Goal: Communication & Community: Ask a question

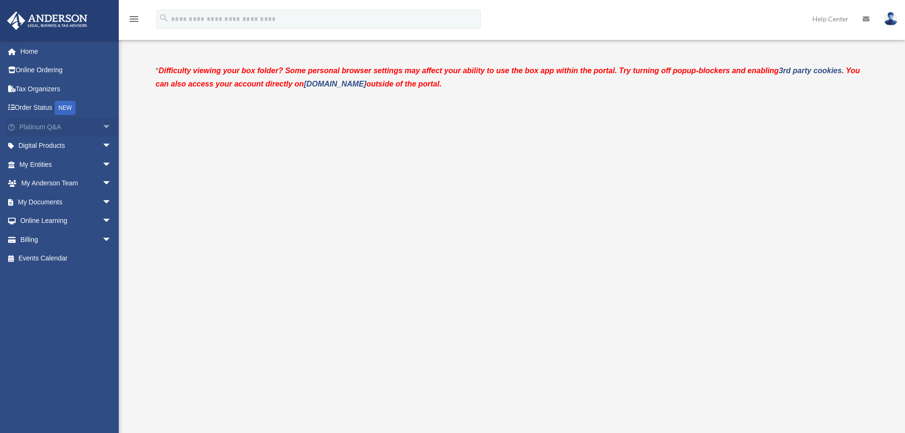
click at [38, 127] on link "Platinum Q&A arrow_drop_down" at bounding box center [66, 126] width 119 height 19
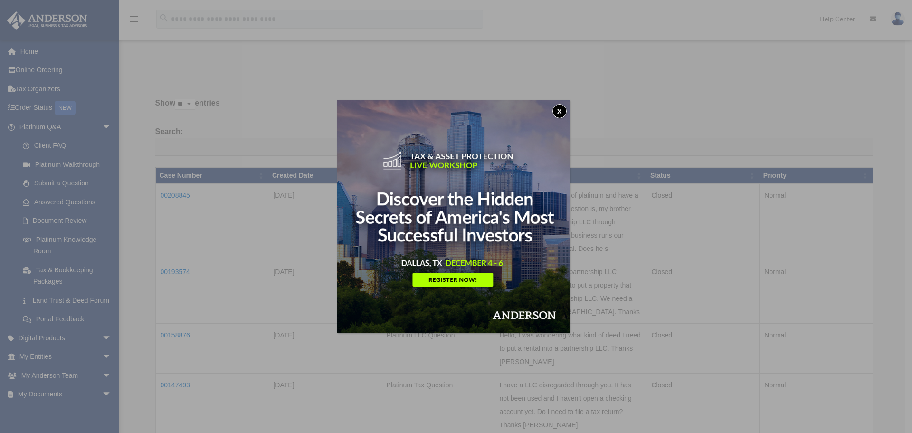
click at [564, 110] on button "x" at bounding box center [559, 111] width 14 height 14
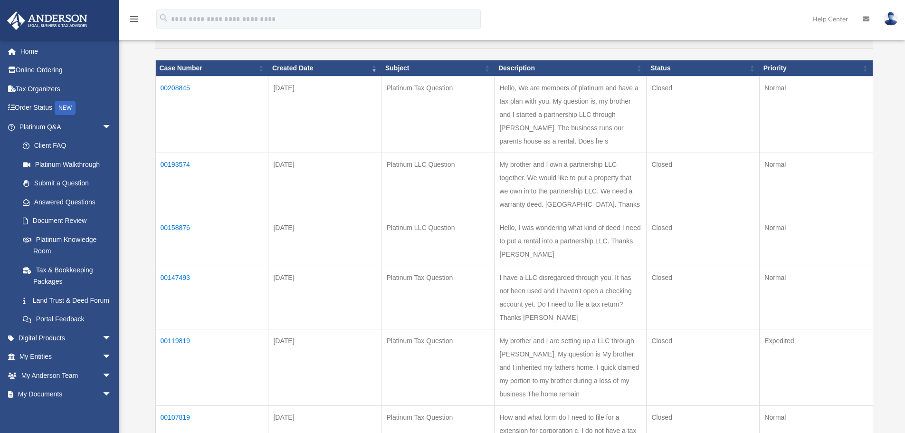
scroll to position [47, 0]
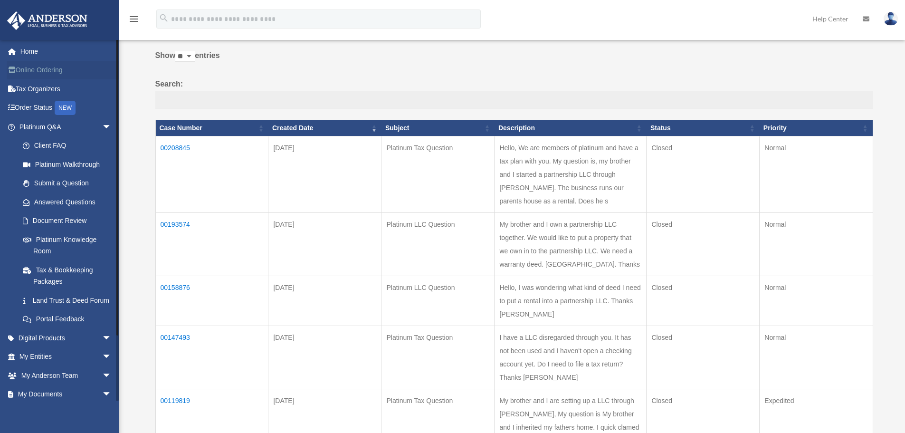
click at [46, 73] on link "Online Ordering" at bounding box center [66, 70] width 119 height 19
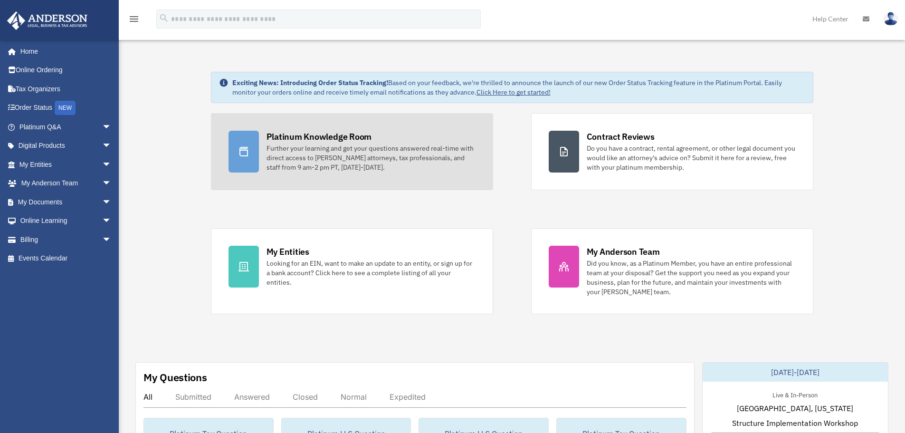
click at [307, 152] on div "Further your learning and get your questions answered real-time with direct acc…" at bounding box center [370, 157] width 209 height 28
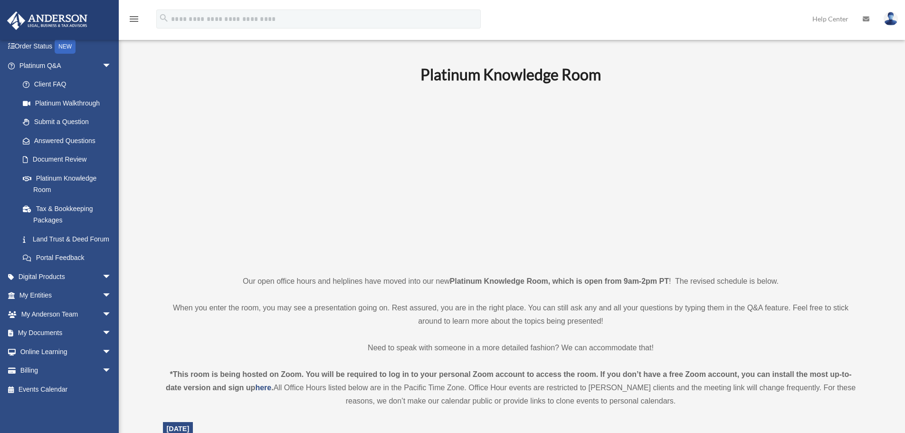
click at [843, 21] on link "Help Center" at bounding box center [830, 19] width 50 height 38
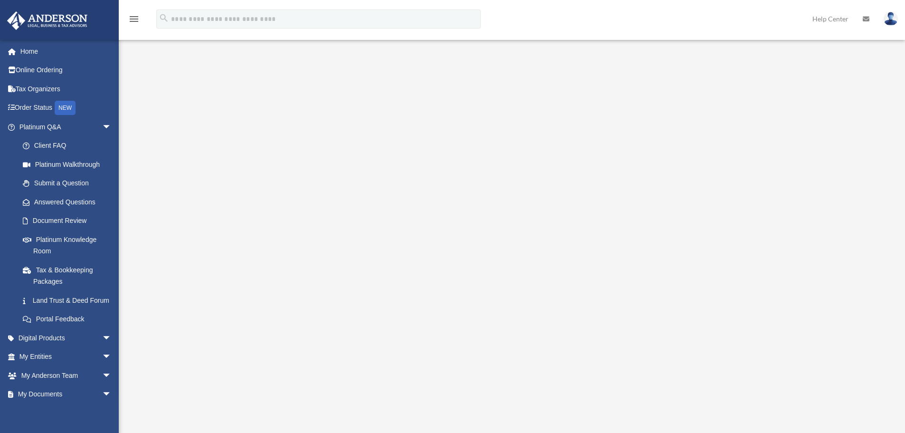
click at [830, 19] on link "Help Center" at bounding box center [830, 19] width 50 height 38
click at [55, 144] on link "Client FAQ" at bounding box center [69, 145] width 113 height 19
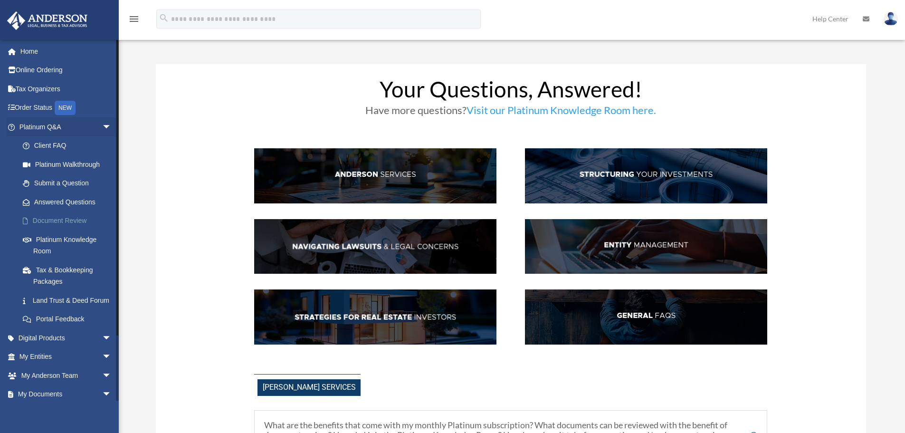
click at [73, 221] on link "Document Review" at bounding box center [69, 220] width 113 height 19
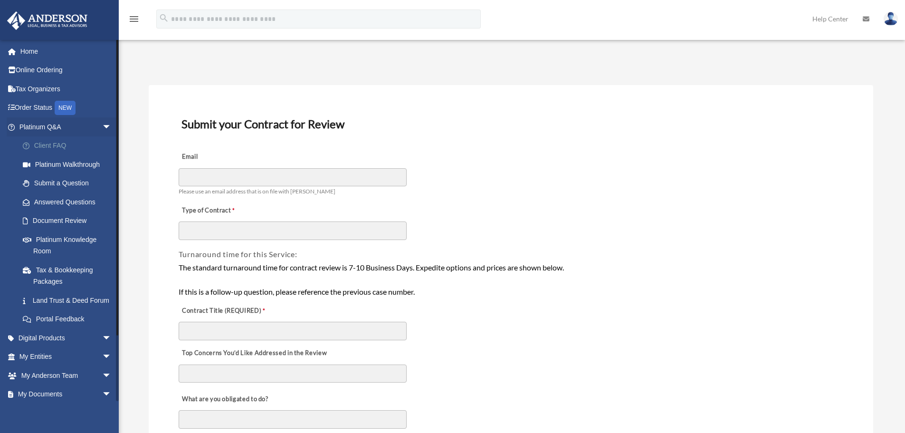
click at [60, 145] on link "Client FAQ" at bounding box center [69, 145] width 113 height 19
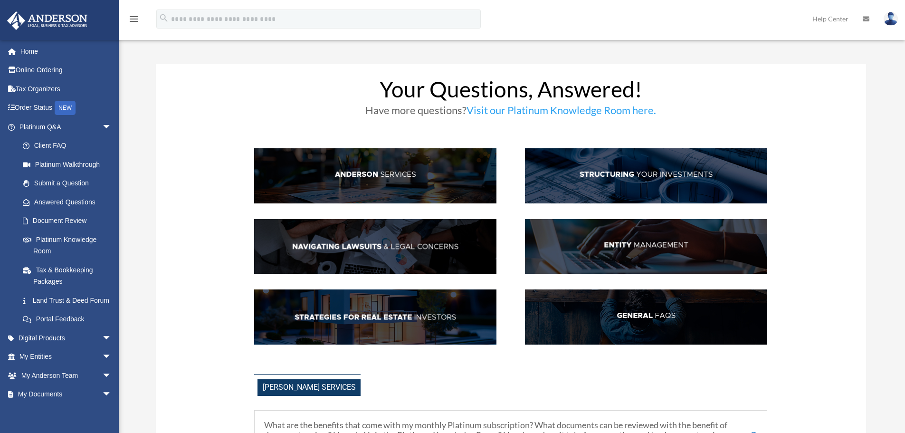
click at [393, 178] on img at bounding box center [375, 175] width 242 height 55
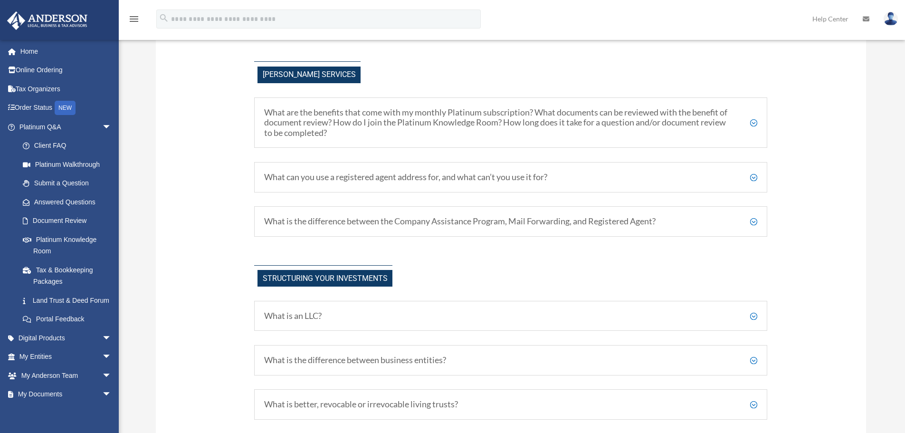
scroll to position [317, 0]
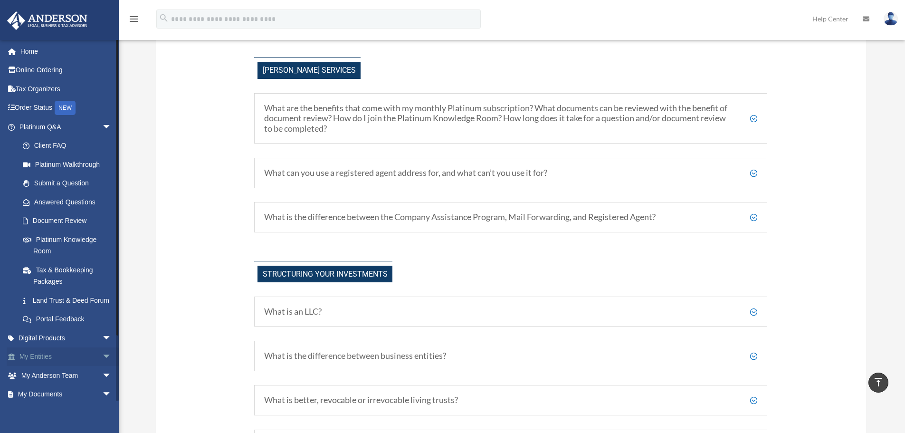
click at [65, 366] on link "My Entities arrow_drop_down" at bounding box center [66, 356] width 119 height 19
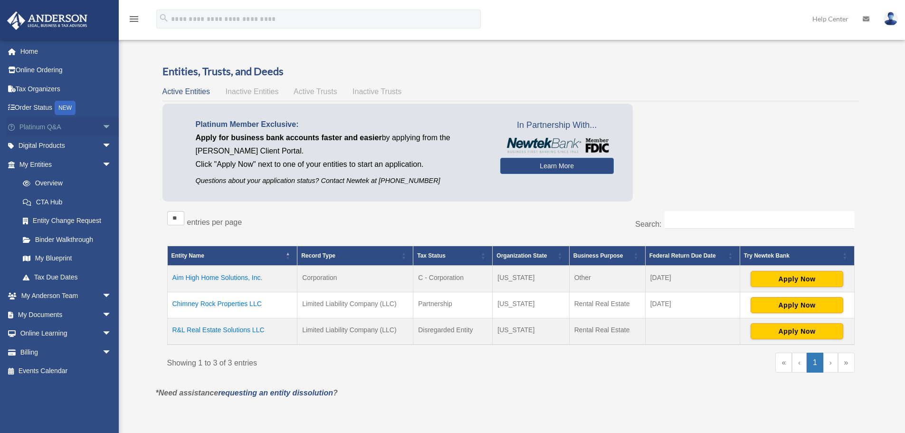
click at [59, 128] on link "Platinum Q&A arrow_drop_down" at bounding box center [66, 126] width 119 height 19
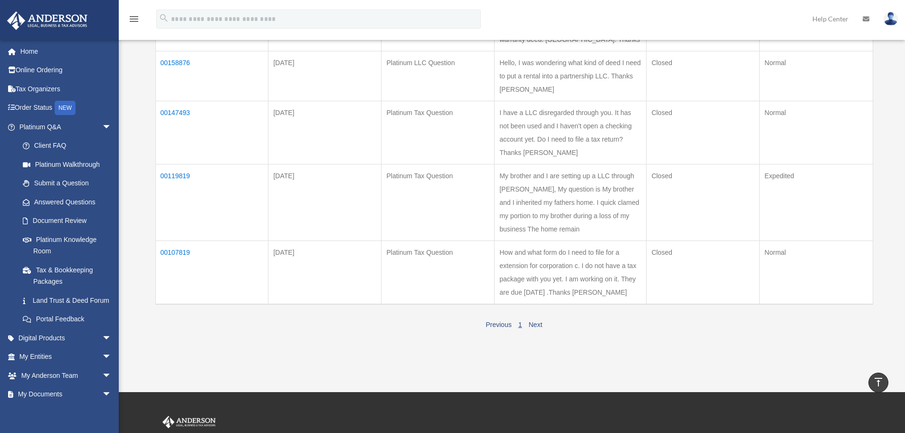
scroll to position [380, 0]
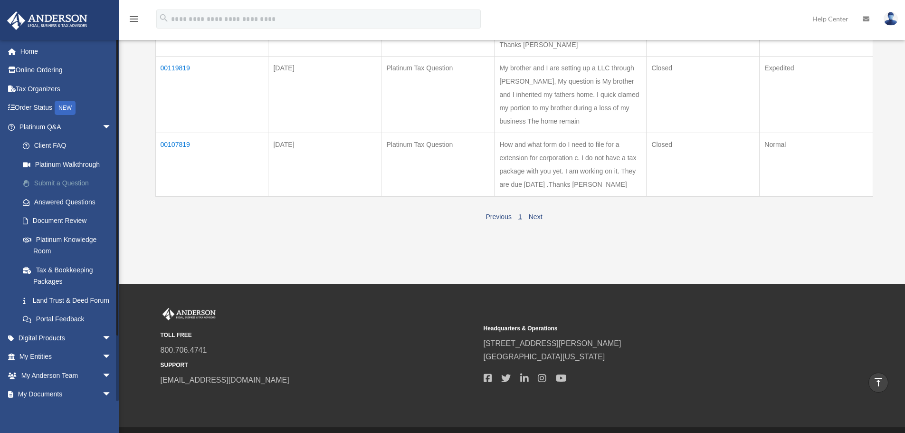
click at [75, 186] on link "Submit a Question" at bounding box center [69, 183] width 113 height 19
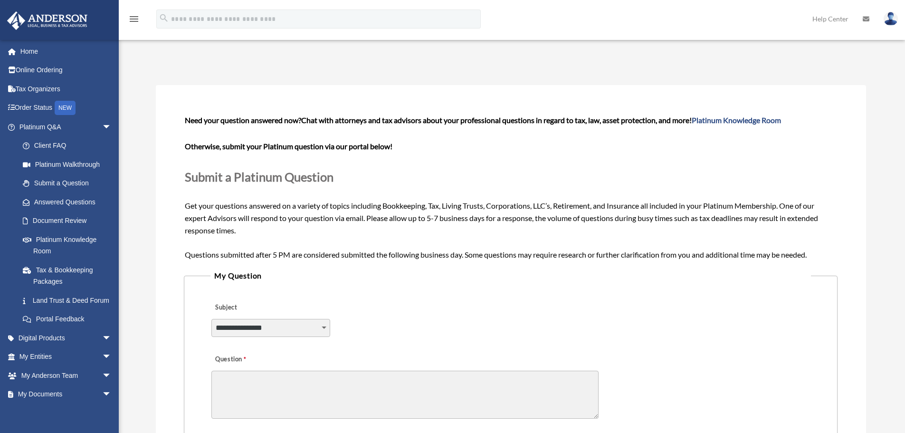
click at [315, 328] on select "**********" at bounding box center [270, 328] width 119 height 18
select select "******"
click at [211, 319] on select "**********" at bounding box center [270, 328] width 119 height 18
click at [246, 390] on textarea "Question" at bounding box center [404, 394] width 387 height 48
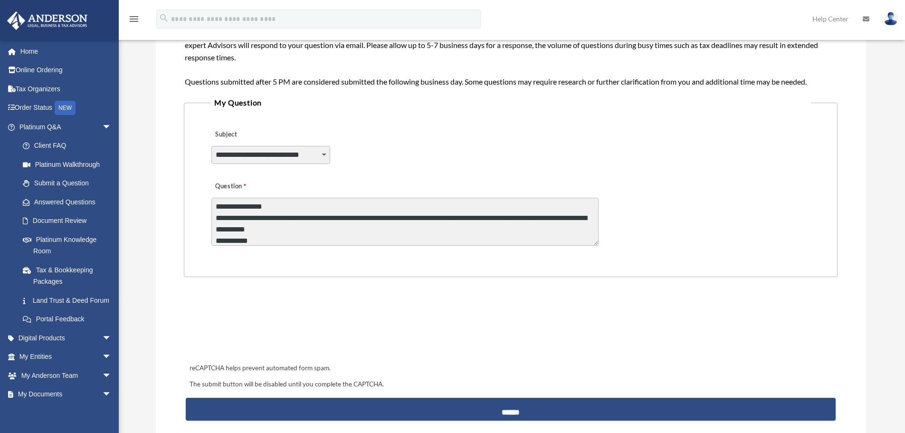
scroll to position [190, 0]
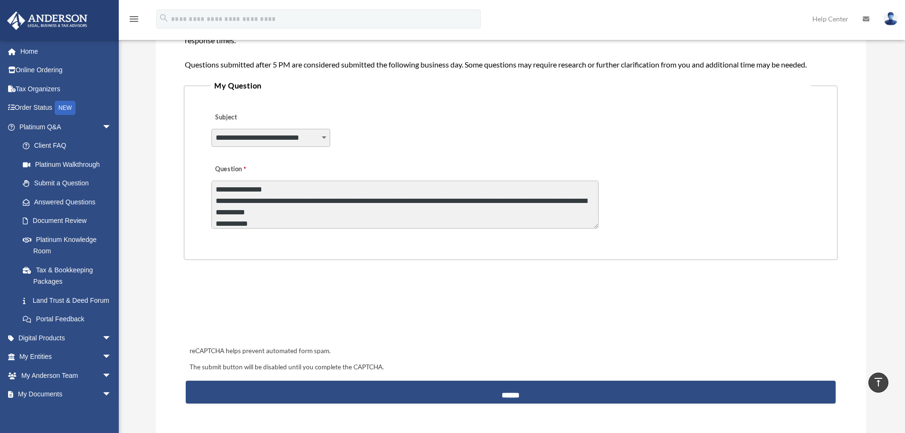
type textarea "**********"
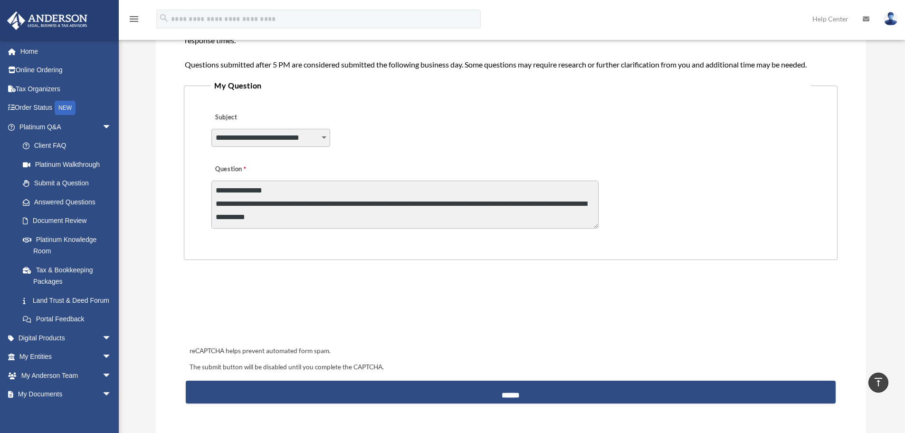
scroll to position [2, 0]
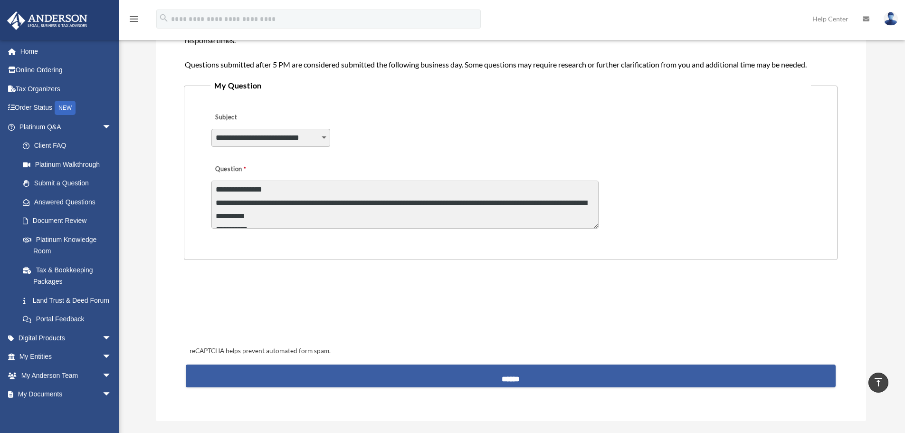
click at [513, 381] on input "******" at bounding box center [510, 375] width 649 height 23
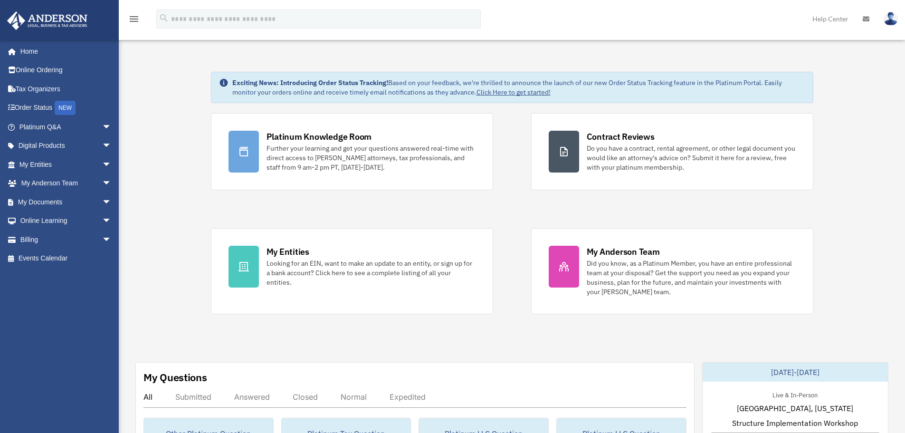
click at [892, 21] on img at bounding box center [890, 19] width 14 height 14
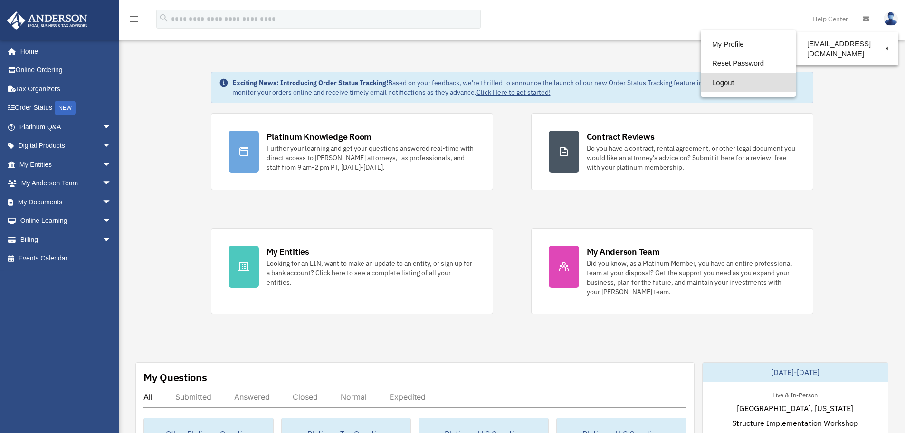
click at [726, 82] on link "Logout" at bounding box center [747, 82] width 95 height 19
